Goal: Transaction & Acquisition: Purchase product/service

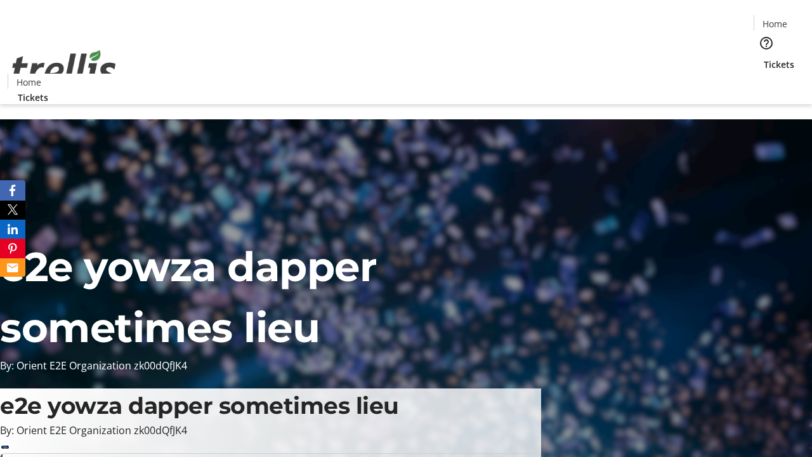
click at [764, 58] on span "Tickets" at bounding box center [779, 64] width 30 height 13
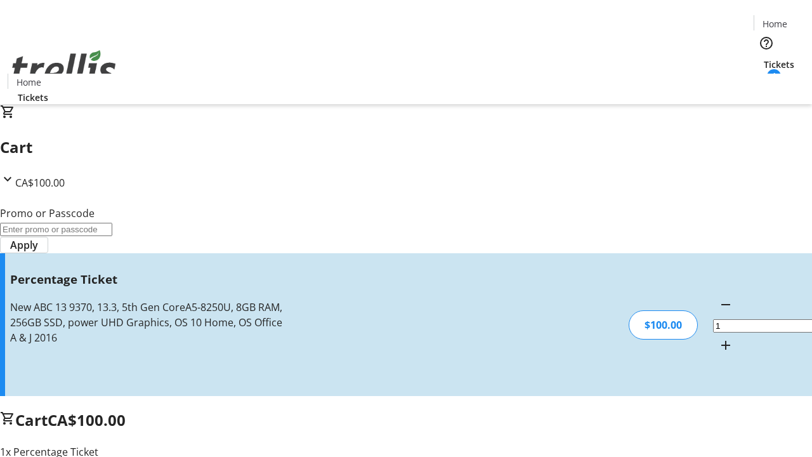
type input "BAR"
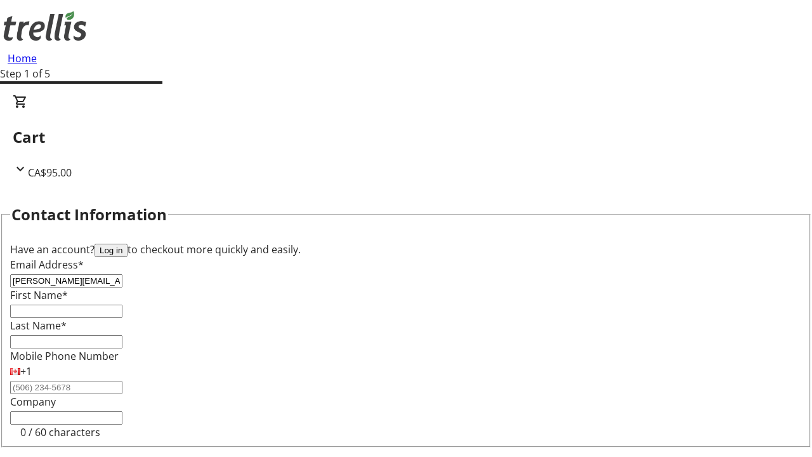
type input "[PERSON_NAME][EMAIL_ADDRESS][DOMAIN_NAME]"
type input "[PERSON_NAME]"
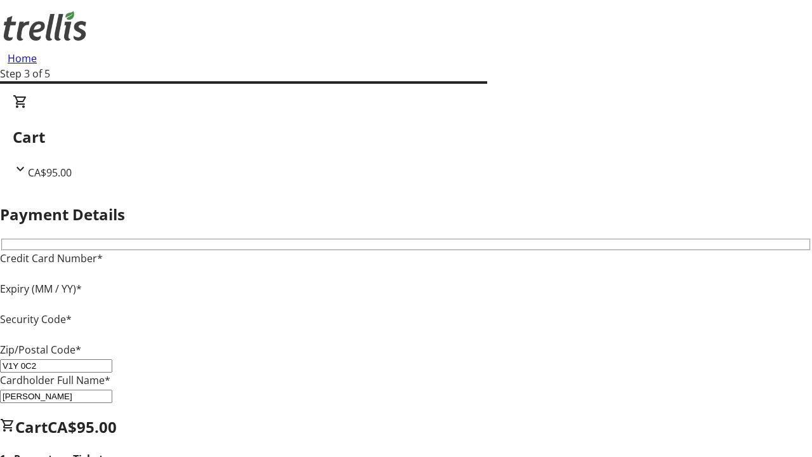
type input "V1Y 0C2"
